Goal: Information Seeking & Learning: Find specific fact

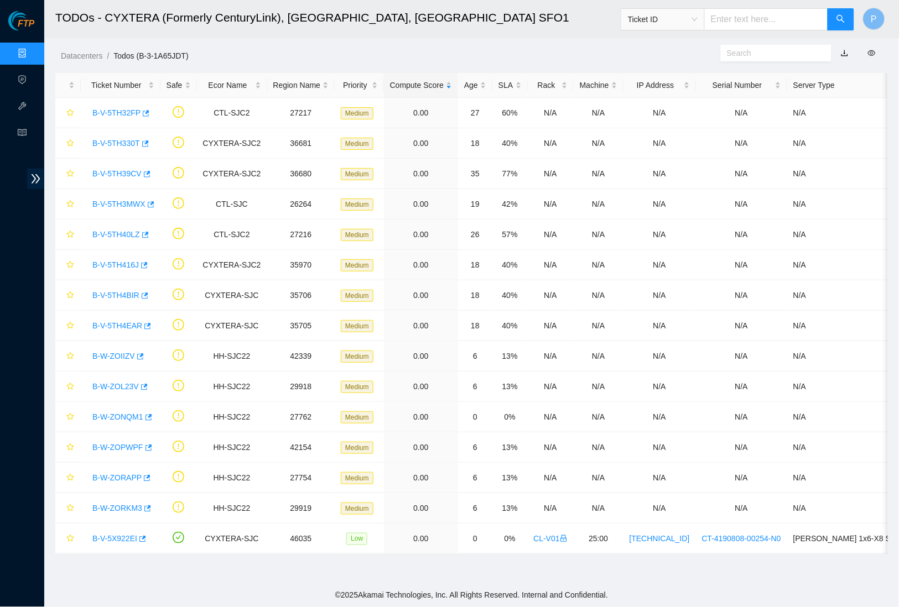
click at [32, 50] on link "Data Centers" at bounding box center [54, 53] width 45 height 9
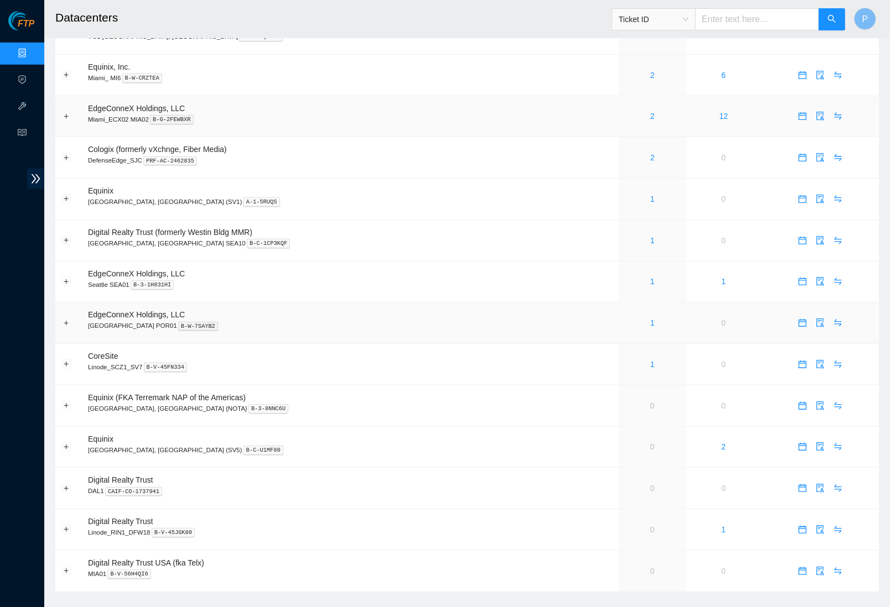
scroll to position [557, 0]
click at [65, 402] on button "Expand row" at bounding box center [66, 406] width 9 height 9
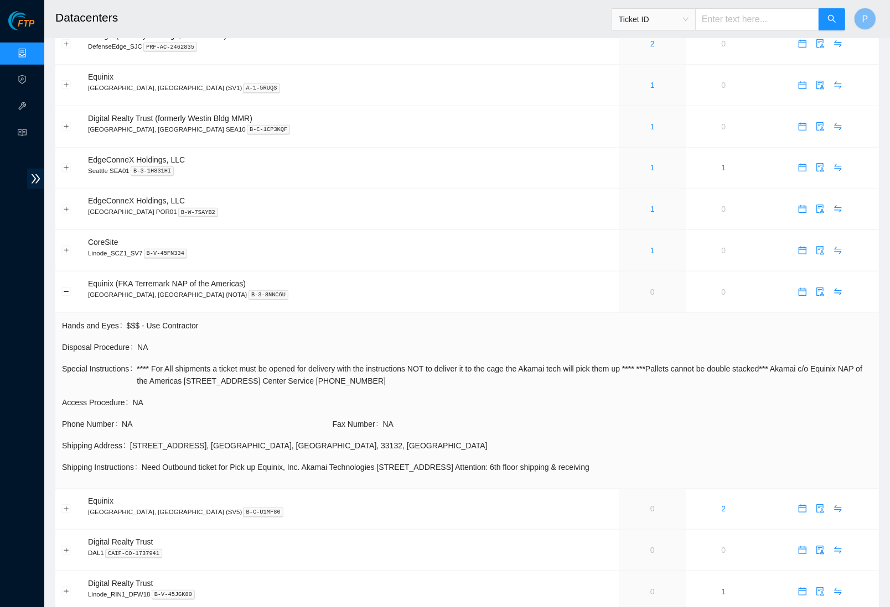
scroll to position [663, 0]
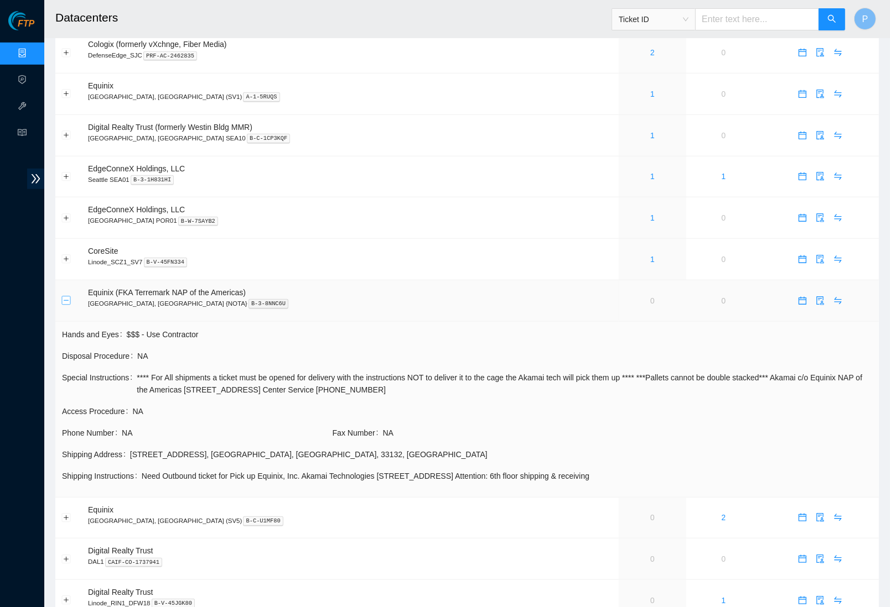
click at [65, 297] on button "Collapse row" at bounding box center [66, 301] width 9 height 9
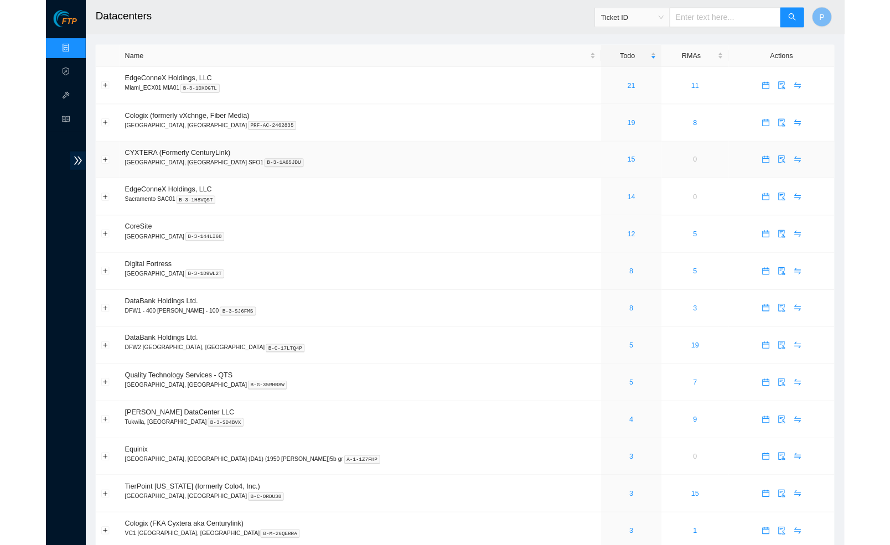
scroll to position [0, 0]
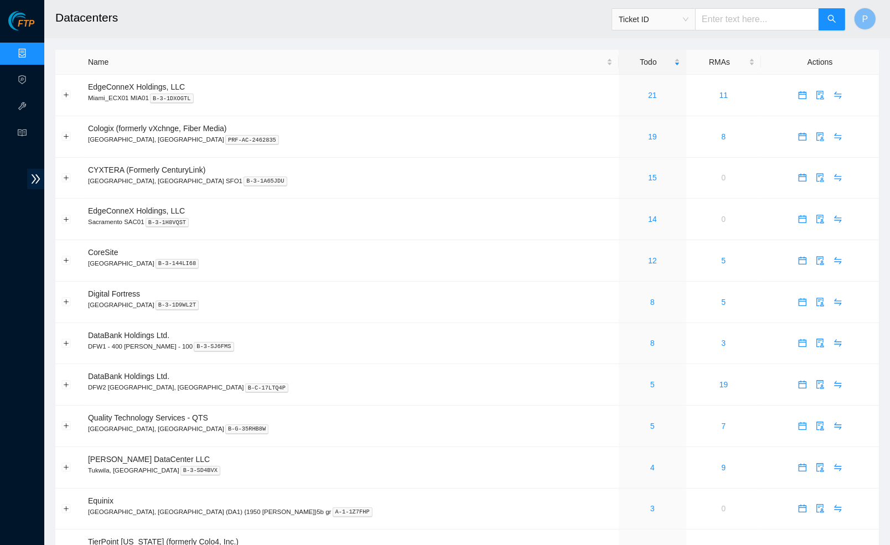
click at [395, 38] on header "Datacenters Ticket ID P" at bounding box center [489, 19] width 890 height 38
click at [648, 138] on link "19" at bounding box center [652, 136] width 9 height 9
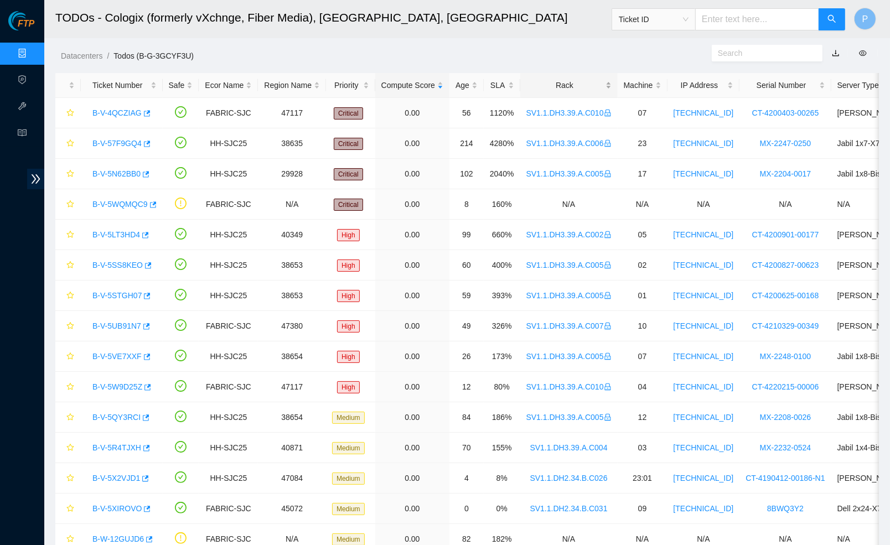
click at [577, 86] on div "Rack" at bounding box center [568, 85] width 85 height 12
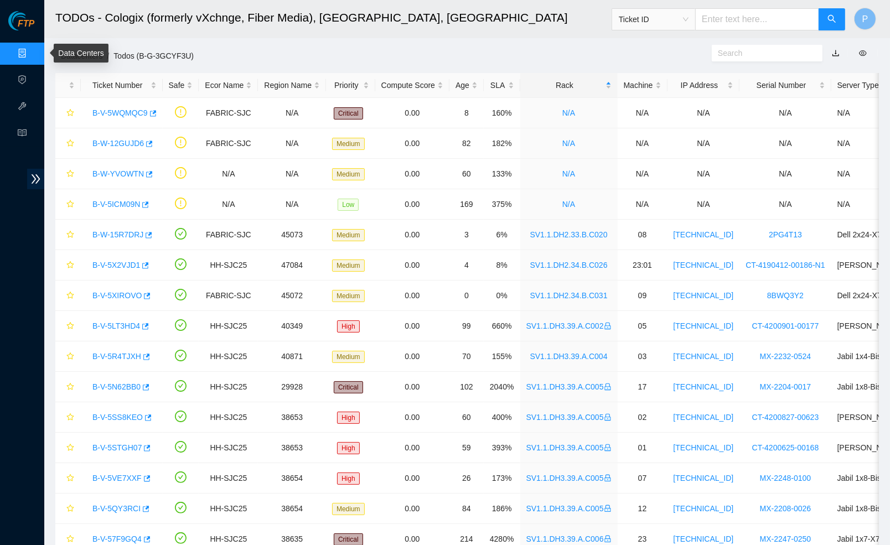
click at [32, 49] on link "Data Centers" at bounding box center [54, 53] width 45 height 9
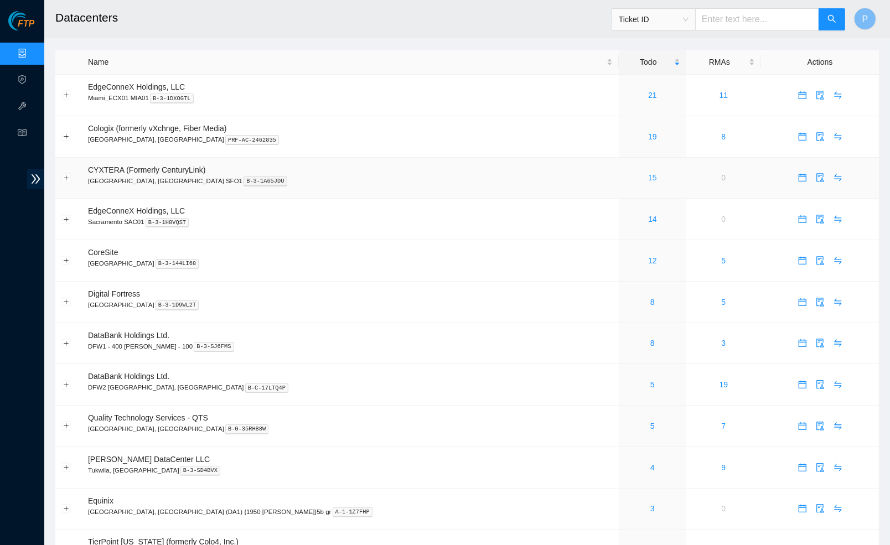
click at [648, 173] on link "15" at bounding box center [652, 177] width 9 height 9
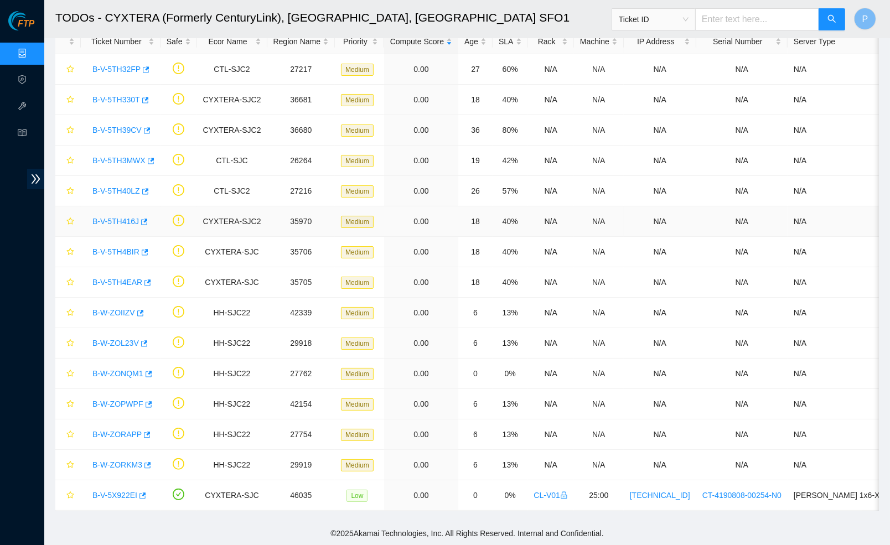
scroll to position [53, 0]
click at [117, 243] on div "B-V-5TH4BIR" at bounding box center [120, 252] width 67 height 18
click at [112, 247] on link "B-V-5TH4BIR" at bounding box center [115, 251] width 47 height 9
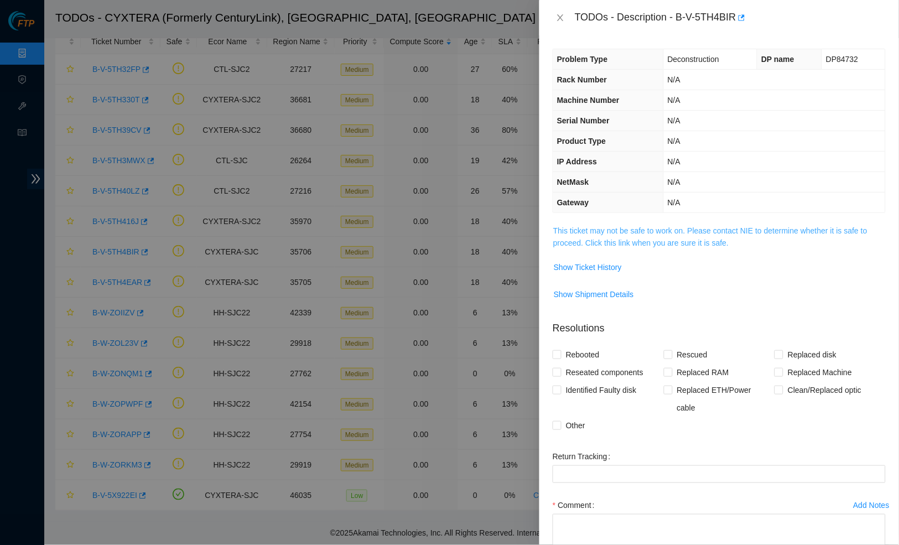
click at [670, 229] on link "This ticket may not be safe to work on. Please contact NIE to determine whether…" at bounding box center [710, 236] width 314 height 21
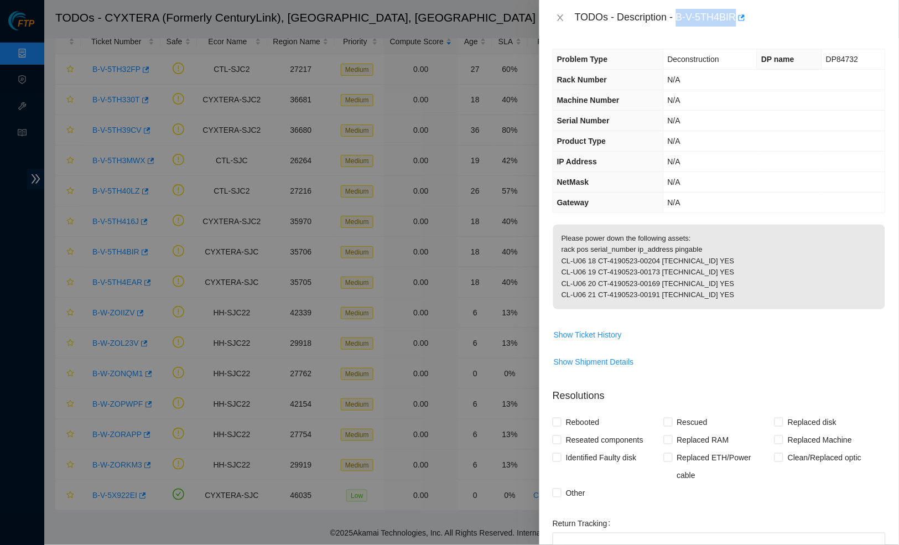
drag, startPoint x: 681, startPoint y: 15, endPoint x: 742, endPoint y: 15, distance: 60.9
click at [742, 15] on div "TODOs - Description - B-V-5TH4BIR" at bounding box center [730, 18] width 311 height 18
copy div "B-V-5TH4BIR"
click at [701, 105] on td "N/A" at bounding box center [774, 100] width 222 height 20
click at [560, 11] on div "TODOs - Description - B-V-5TH4BIR" at bounding box center [719, 18] width 333 height 18
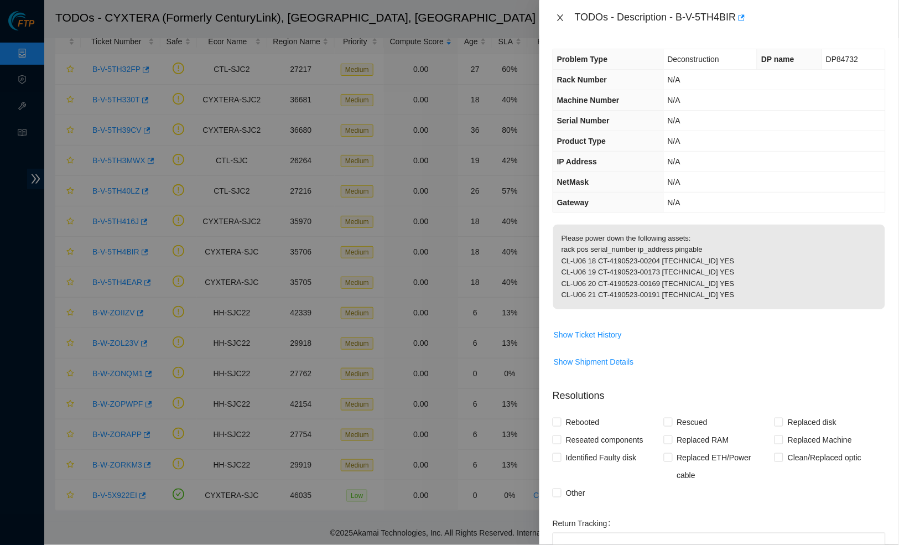
click at [560, 17] on icon "close" at bounding box center [560, 17] width 6 height 7
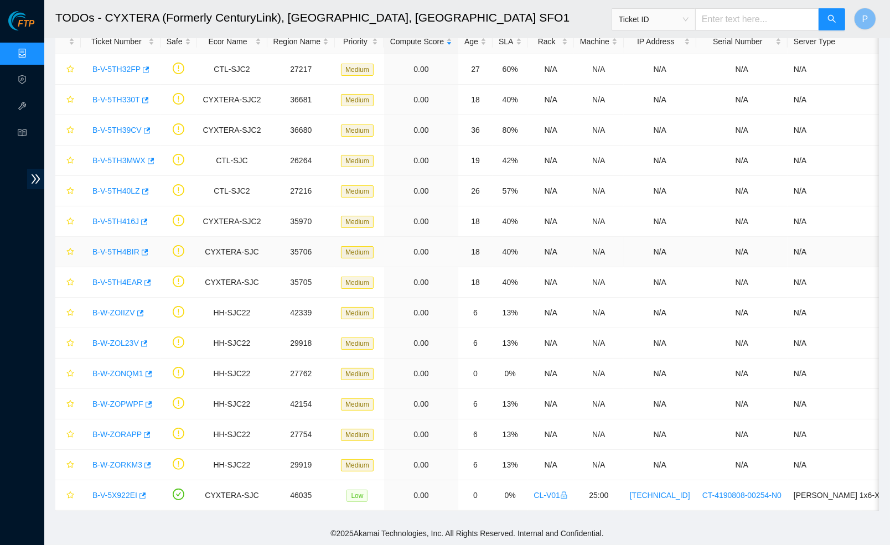
scroll to position [45, 0]
click at [764, 16] on input "text" at bounding box center [757, 19] width 124 height 22
paste input "B-V-5TH4BIR"
type input "B-V-5TH4BIR"
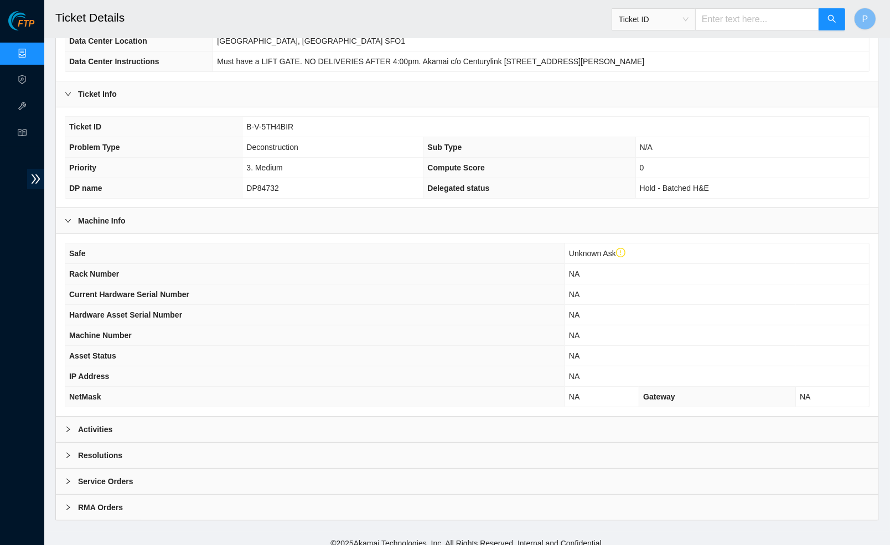
click at [326, 418] on div "Activities" at bounding box center [467, 429] width 822 height 25
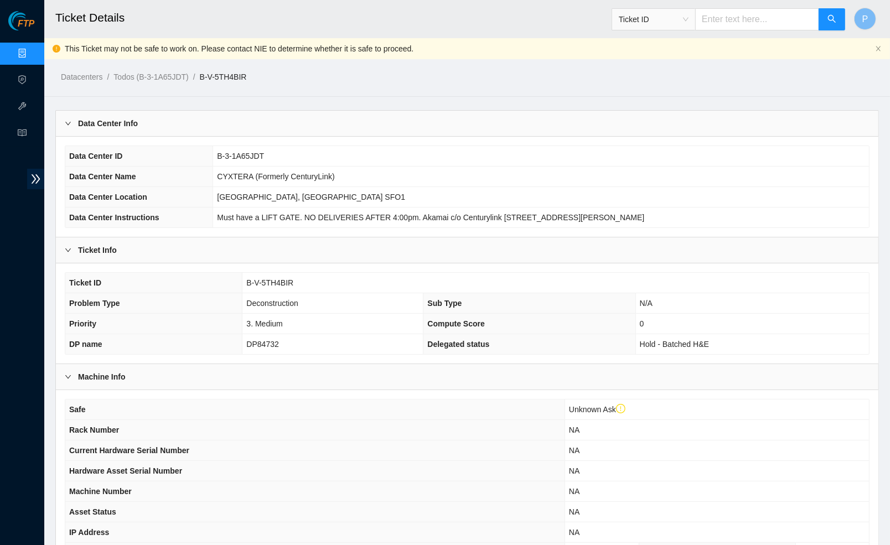
click at [289, 116] on div "Data Center Info" at bounding box center [467, 123] width 822 height 25
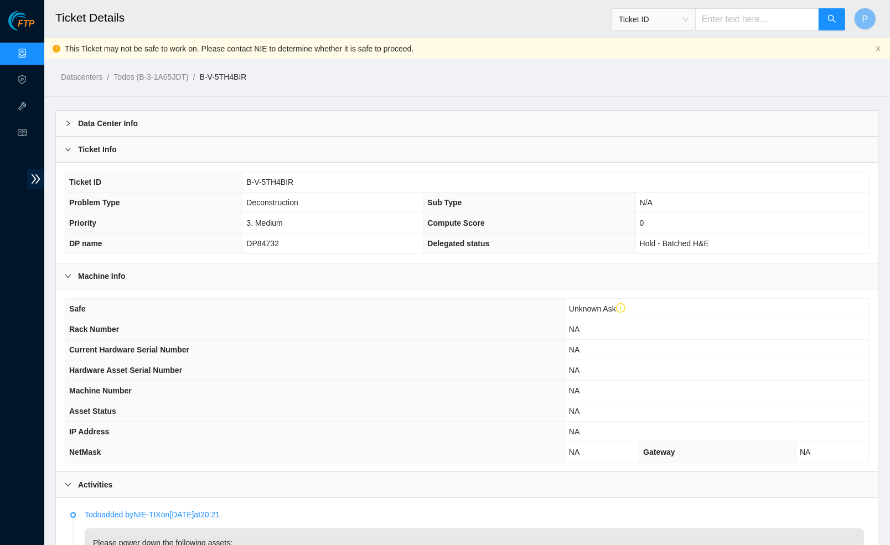
click at [280, 143] on div "Ticket Info" at bounding box center [467, 149] width 822 height 25
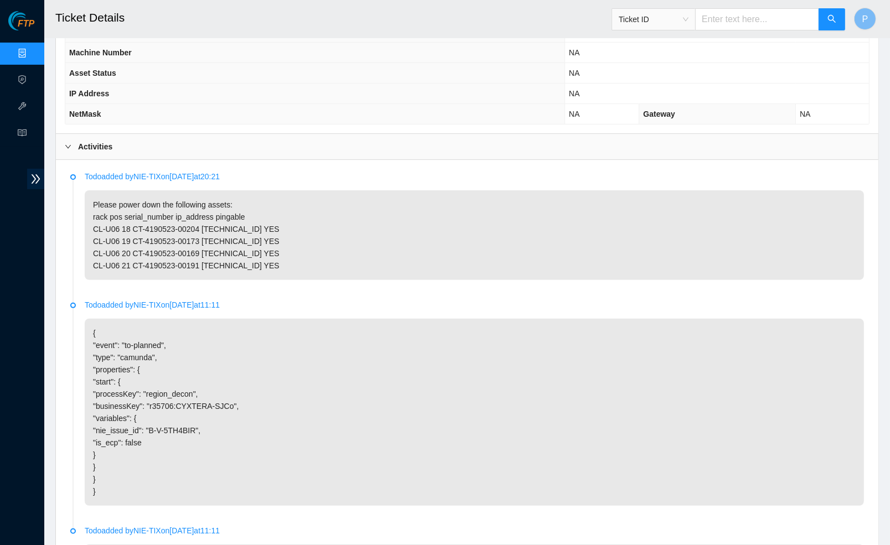
scroll to position [236, 0]
click at [319, 230] on p "Please power down the following assets: rack pos serial_number ip_address pinga…" at bounding box center [474, 236] width 779 height 90
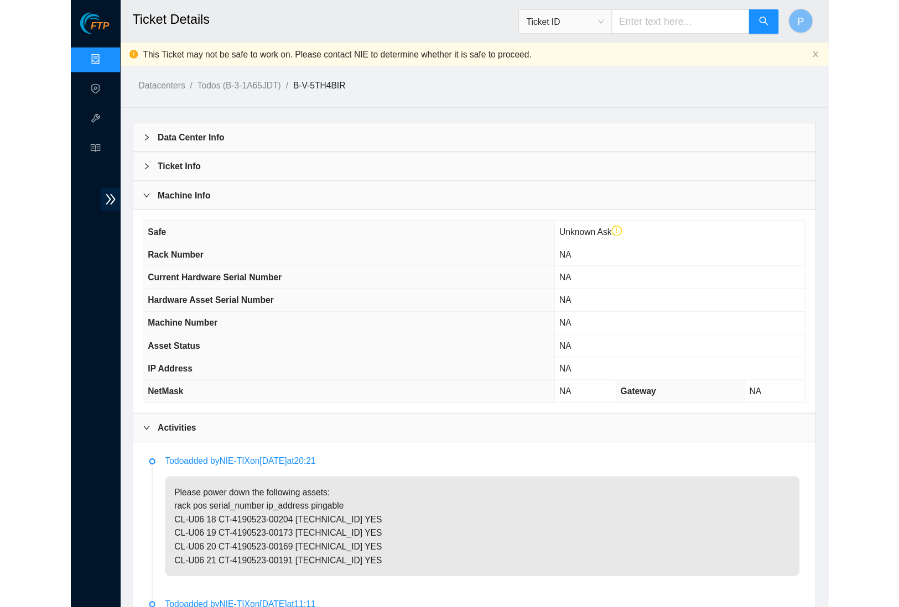
scroll to position [0, 0]
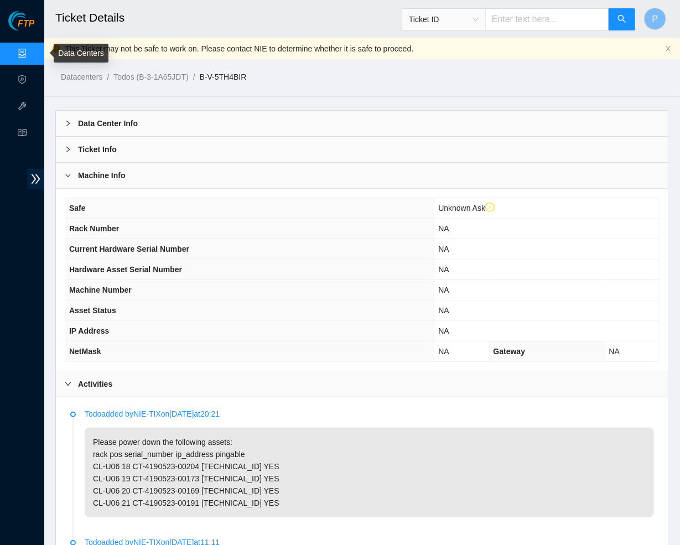
click at [32, 53] on link "Data Centers" at bounding box center [54, 53] width 45 height 9
